Goal: Check status: Check status

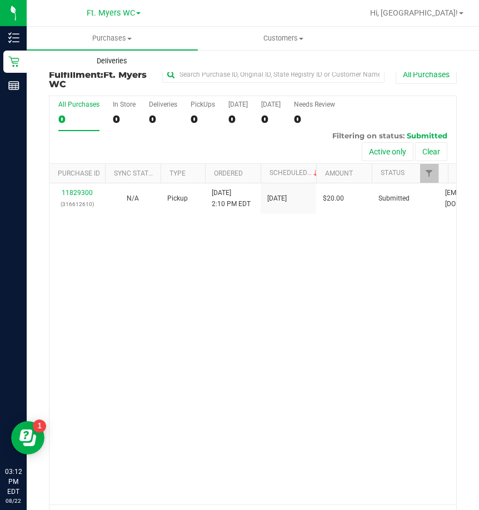
click at [114, 68] on uib-tab-heading "Deliveries" at bounding box center [112, 61] width 170 height 22
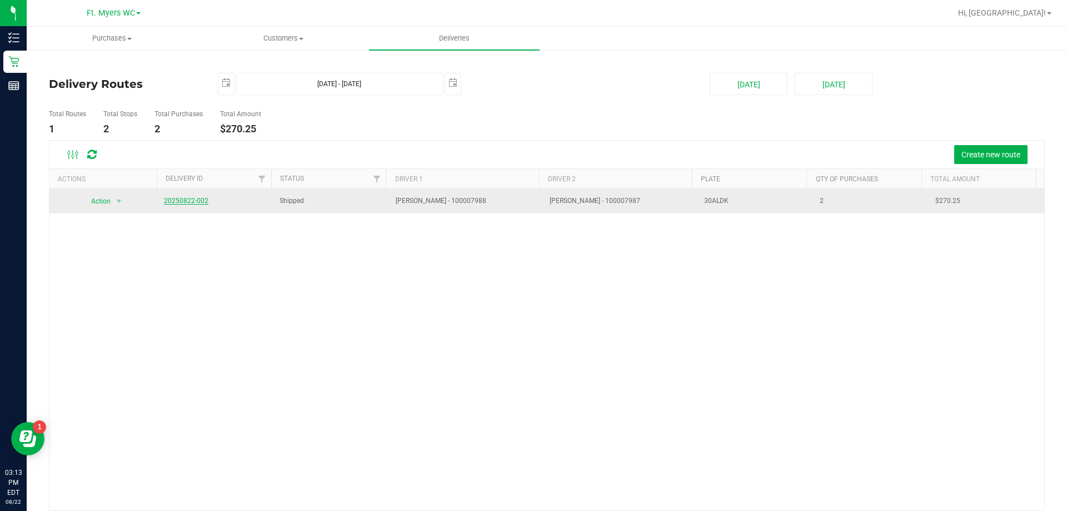
click at [177, 200] on link "20250822-002" at bounding box center [186, 201] width 44 height 8
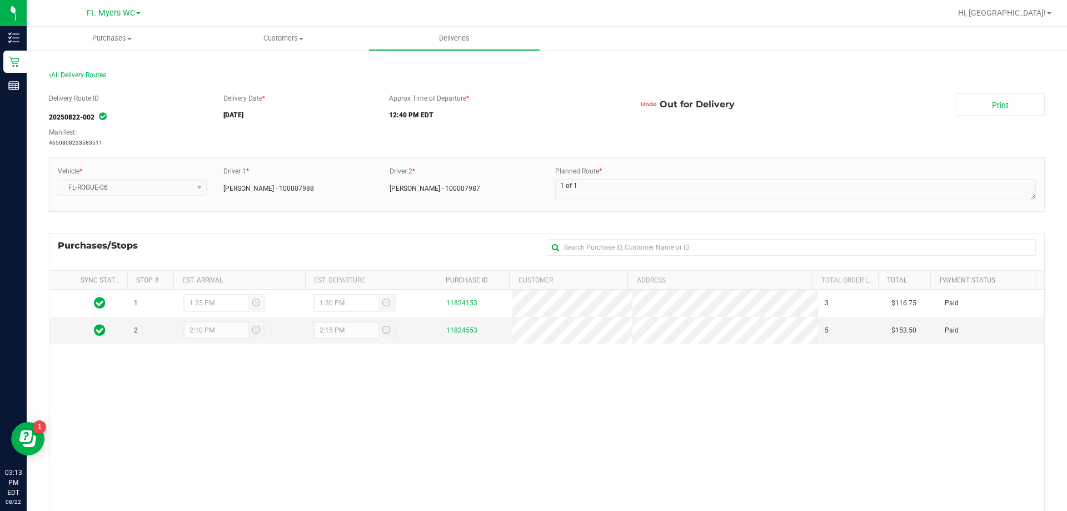
click at [479, 152] on div "Delivery Route ID 20250822-002 Manifest: 4650808233583511 Delivery Date * [DATE…" at bounding box center [547, 366] width 996 height 562
click at [74, 280] on th "Sync Status" at bounding box center [100, 280] width 56 height 19
click at [479, 453] on div "1 1:25 PM 1:30 PM 11824153 3 $116.75 Paid 2 2:10 PM 2:15 PM 11824553 5 $153.50 …" at bounding box center [546, 451] width 995 height 322
click at [479, 115] on h5 "12:40 PM EDT" at bounding box center [505, 115] width 232 height 7
click at [479, 97] on div "Approx Time of Departure * 12:40 PM EDT" at bounding box center [505, 108] width 249 height 31
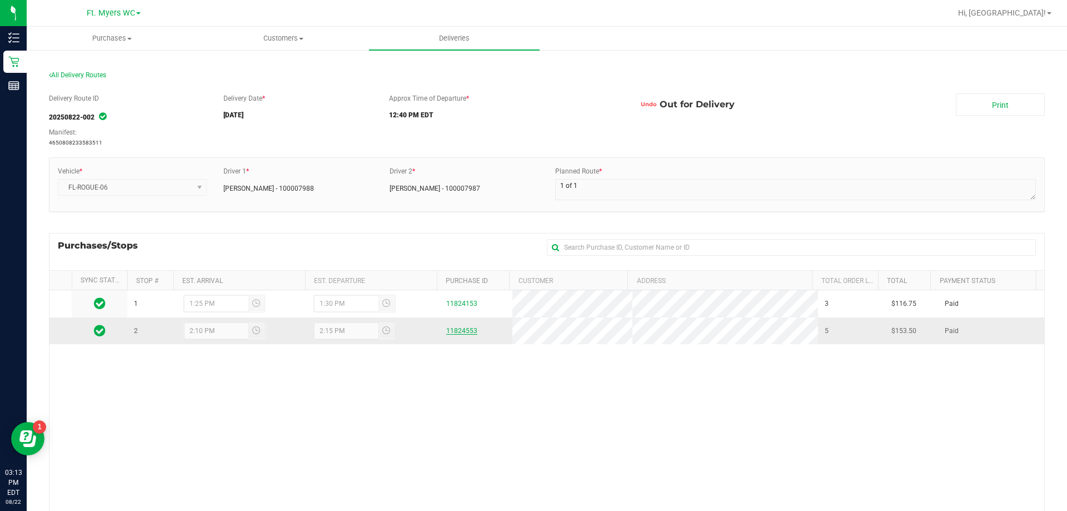
click at [457, 332] on link "11824553" at bounding box center [461, 331] width 31 height 8
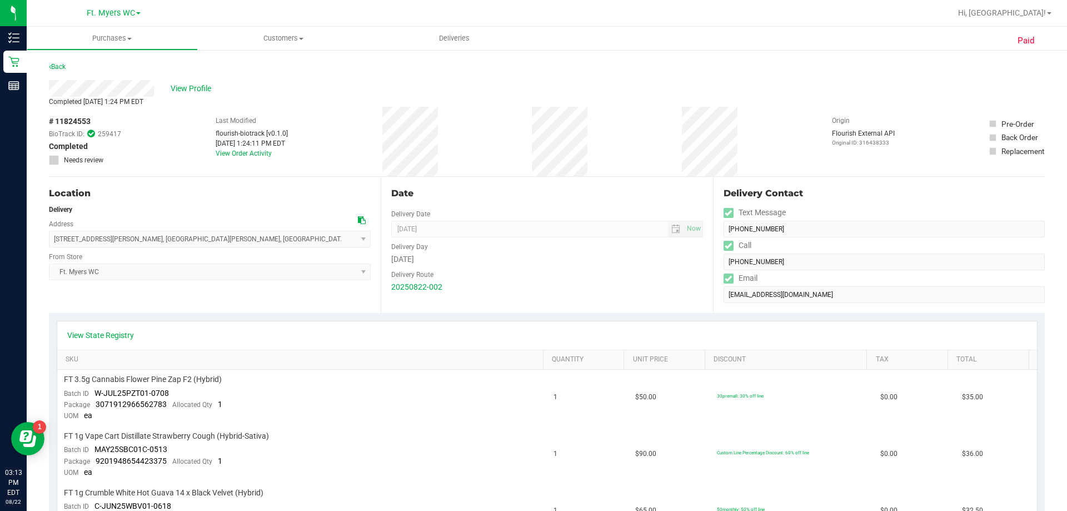
click at [260, 103] on div "Completed [DATE] 1:24 PM EDT" at bounding box center [547, 102] width 996 height 10
drag, startPoint x: 98, startPoint y: 117, endPoint x: 46, endPoint y: 123, distance: 52.6
drag, startPoint x: 63, startPoint y: 121, endPoint x: 112, endPoint y: 97, distance: 54.5
click at [112, 97] on div "Completed [DATE] 1:24 PM EDT" at bounding box center [547, 102] width 996 height 10
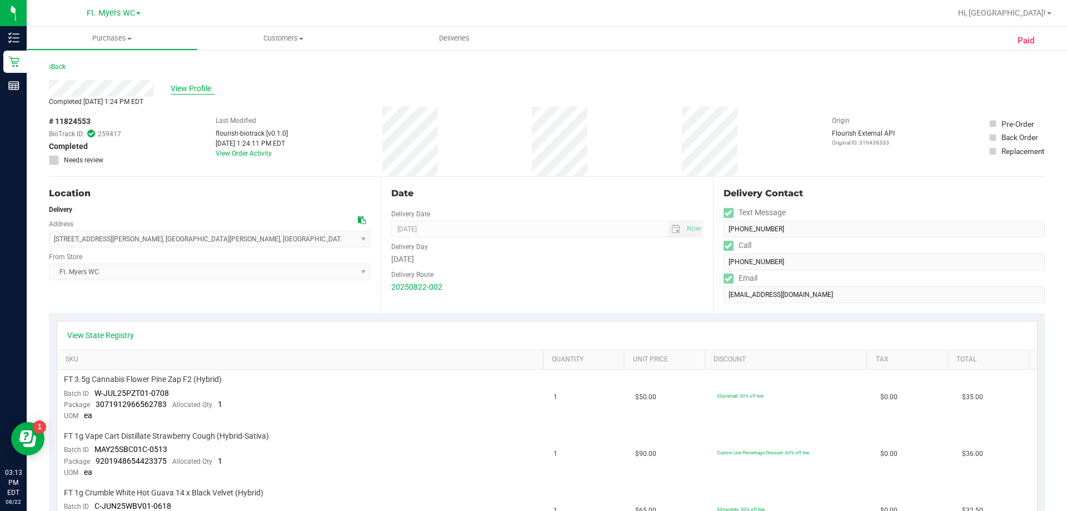
click at [177, 91] on span "View Profile" at bounding box center [193, 89] width 44 height 12
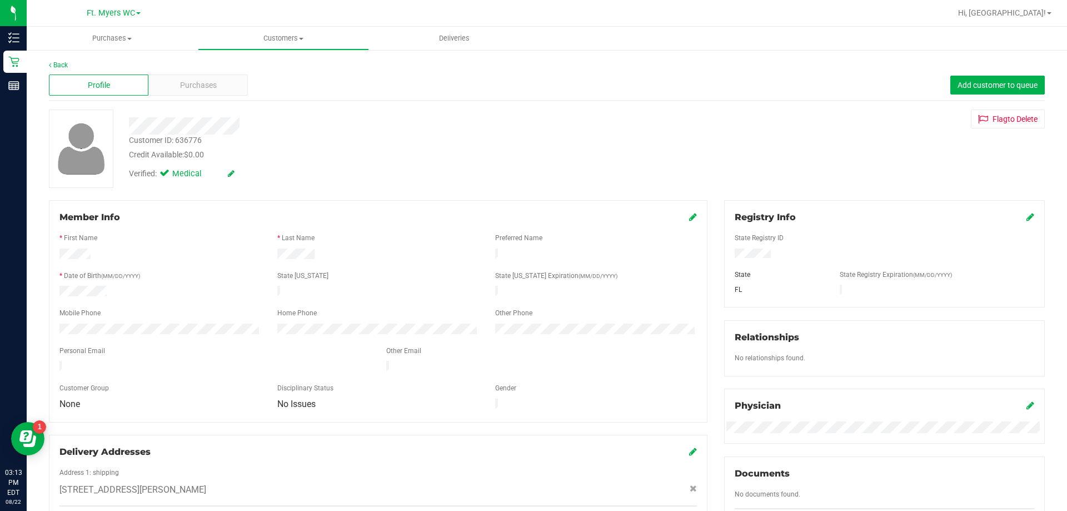
drag, startPoint x: 766, startPoint y: 243, endPoint x: 724, endPoint y: 254, distance: 43.0
click at [479, 254] on div at bounding box center [885, 255] width 316 height 12
drag, startPoint x: 215, startPoint y: 136, endPoint x: 176, endPoint y: 145, distance: 40.5
click at [176, 145] on div "Customer ID: 636776 Credit Available: $0.00" at bounding box center [374, 148] width 506 height 26
copy div "636776"
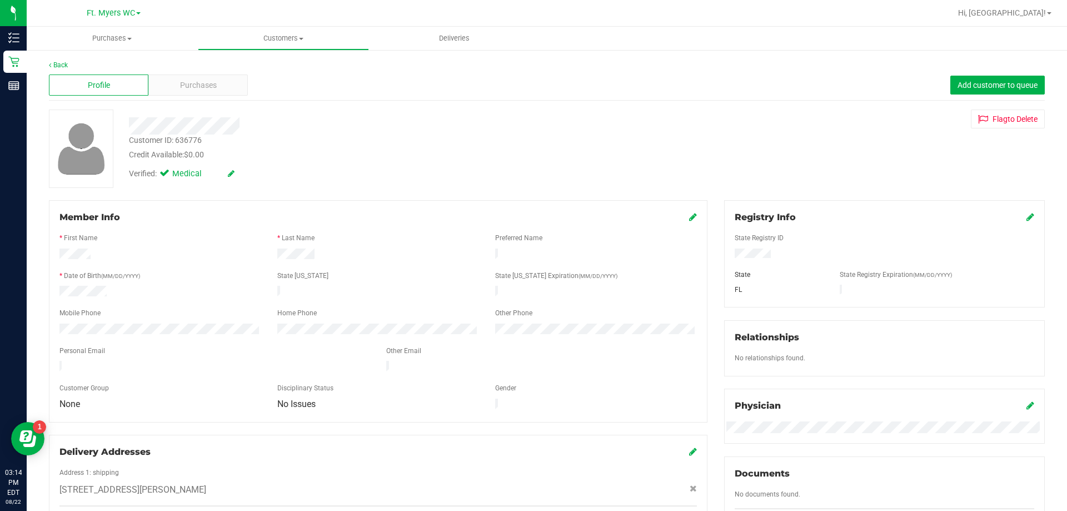
click at [253, 147] on div "Customer ID: 636776 Credit Available: $0.00" at bounding box center [374, 148] width 506 height 26
drag, startPoint x: 416, startPoint y: 384, endPoint x: 376, endPoint y: 157, distance: 230.3
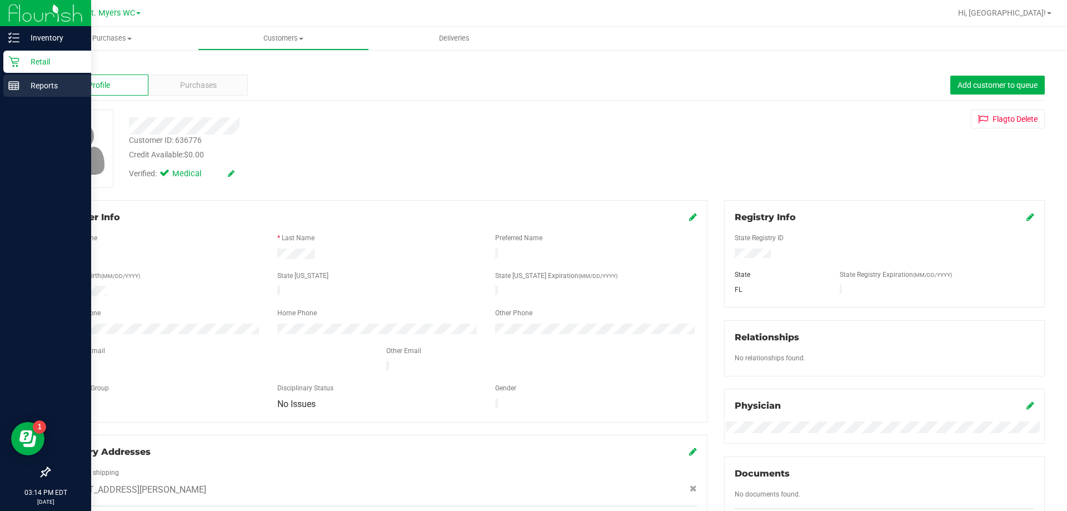
click at [32, 83] on p "Reports" at bounding box center [52, 85] width 67 height 13
